Goal: Information Seeking & Learning: Learn about a topic

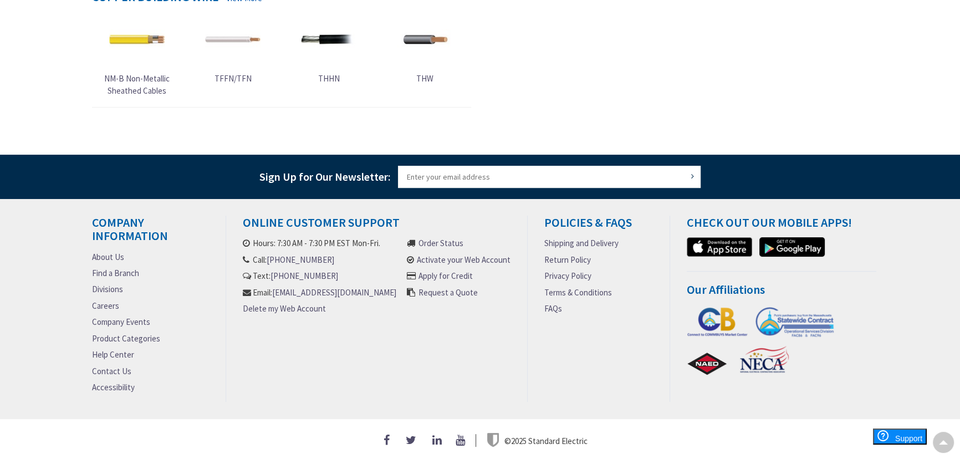
scroll to position [398, 0]
click at [101, 251] on link "About Us" at bounding box center [108, 257] width 32 height 12
